Goal: Navigation & Orientation: Find specific page/section

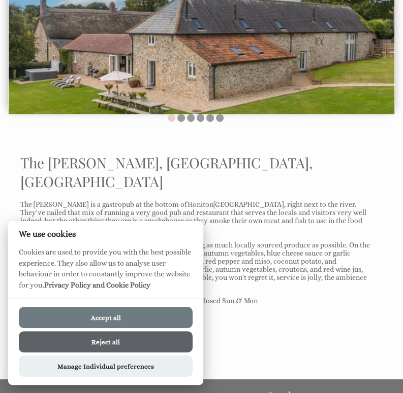
scroll to position [152, 0]
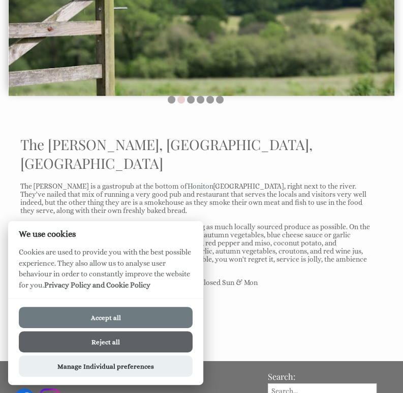
click at [231, 310] on p "See Our Holiday Cottages" at bounding box center [195, 322] width 350 height 24
click at [119, 338] on button "Reject all" at bounding box center [106, 341] width 174 height 21
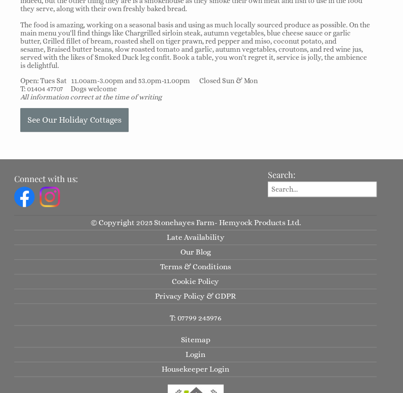
scroll to position [355, 0]
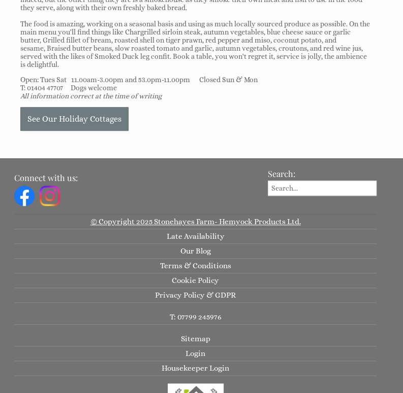
click at [203, 215] on link "© Copyright 2025 Stonehayes Farm- Hemyock Products Ltd." at bounding box center [195, 222] width 362 height 15
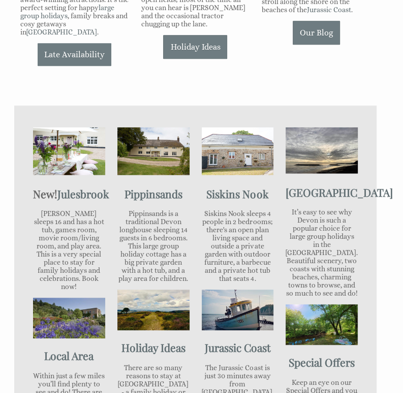
scroll to position [508, 0]
